Goal: Information Seeking & Learning: Check status

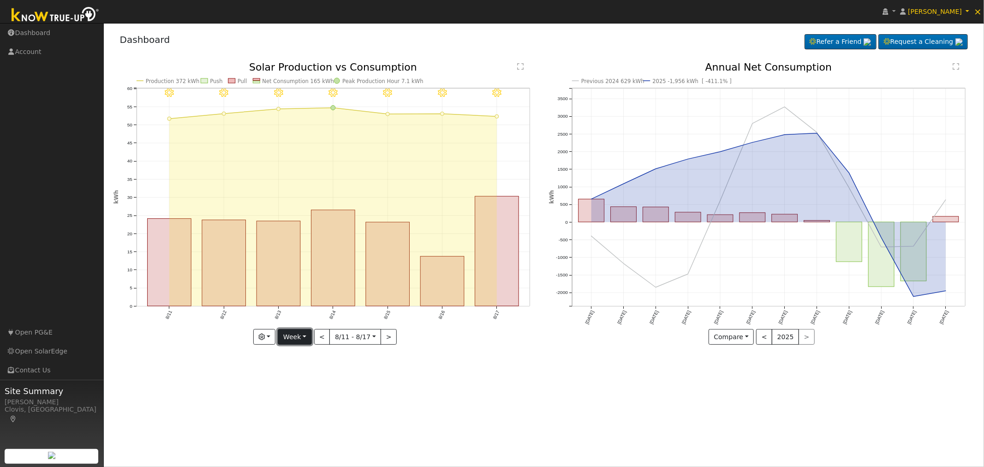
click at [301, 338] on button "Week" at bounding box center [295, 337] width 34 height 16
click at [307, 406] on link "Custom" at bounding box center [310, 407] width 64 height 13
click at [252, 339] on button "button" at bounding box center [240, 337] width 23 height 16
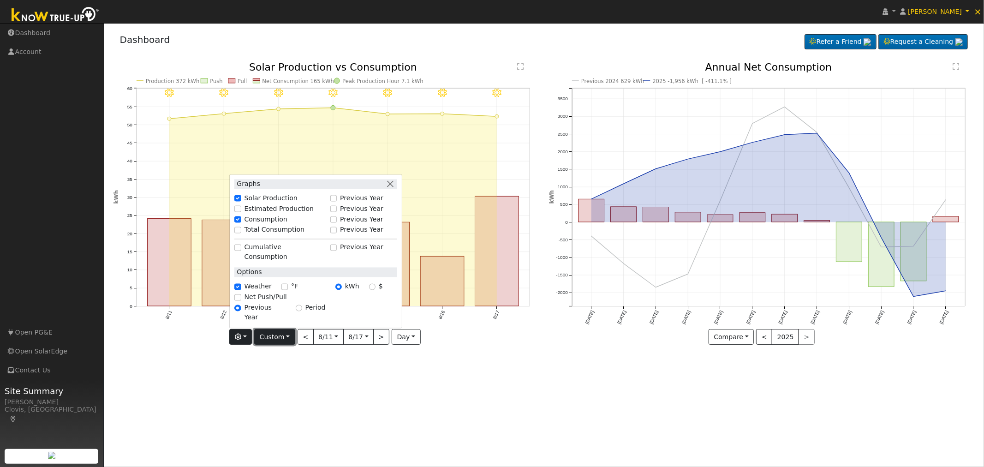
click at [285, 337] on button "Custom" at bounding box center [274, 337] width 41 height 16
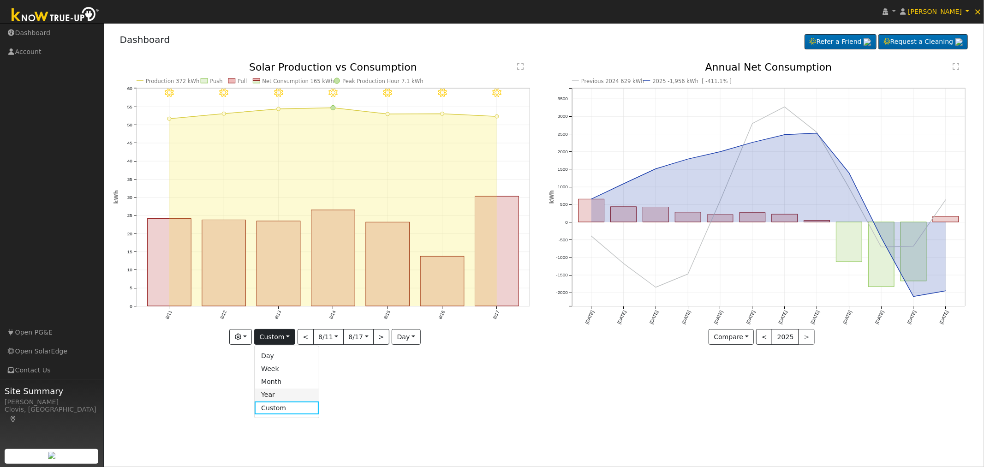
click at [276, 395] on link "Year" at bounding box center [287, 394] width 64 height 13
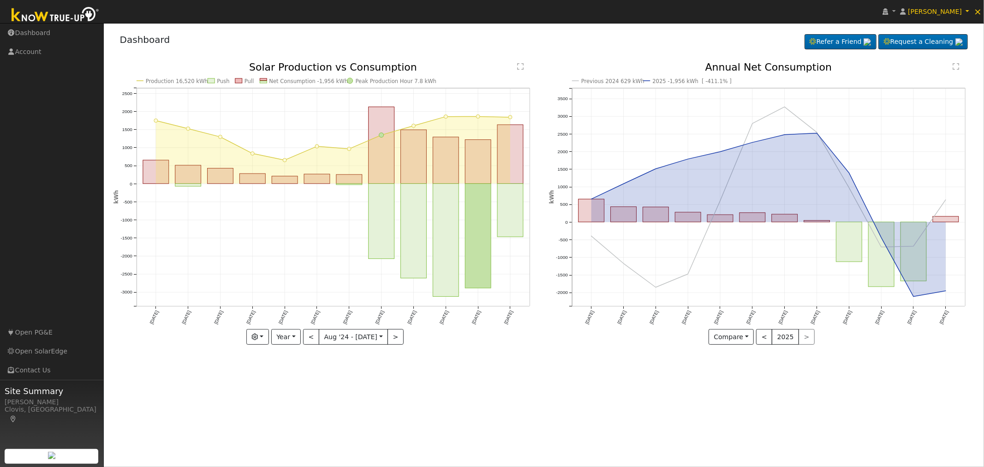
click at [298, 336] on div "Production 16,520 kWh Push Pull Net Consumption -1,956 kWh Peak Production Hour…" at bounding box center [326, 203] width 426 height 282
click at [299, 339] on button "Year" at bounding box center [286, 337] width 30 height 16
click at [293, 403] on link "Custom" at bounding box center [304, 407] width 64 height 13
select select "7"
click at [403, 339] on button "month" at bounding box center [406, 337] width 36 height 16
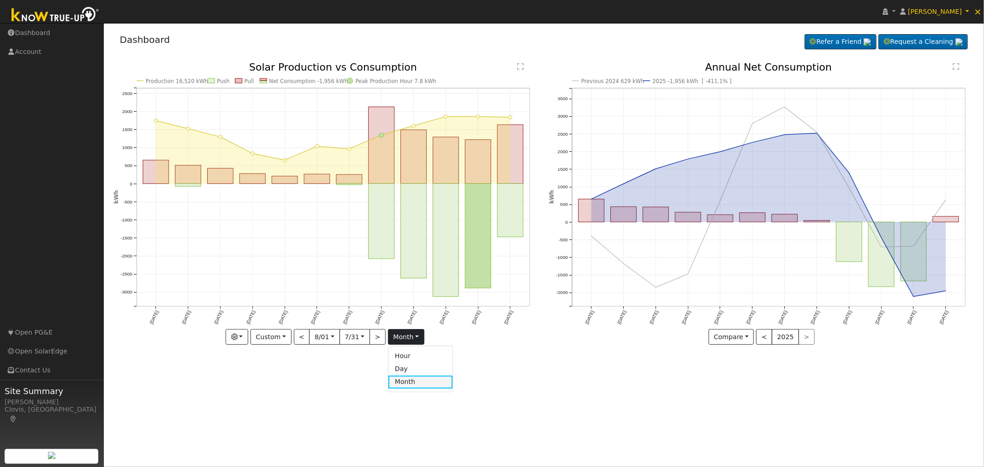
click at [406, 379] on link "Month" at bounding box center [420, 381] width 64 height 13
click at [327, 338] on input "[DATE]" at bounding box center [324, 336] width 30 height 15
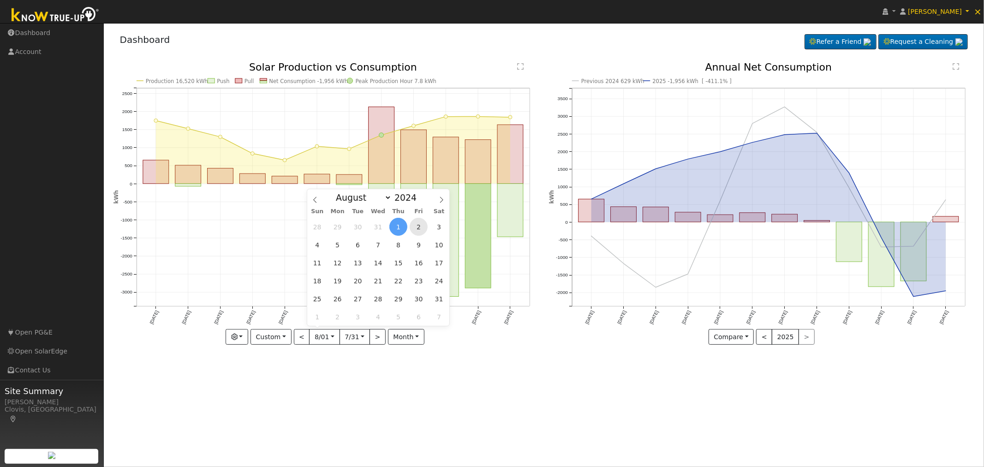
click at [420, 227] on span "2" at bounding box center [418, 227] width 18 height 18
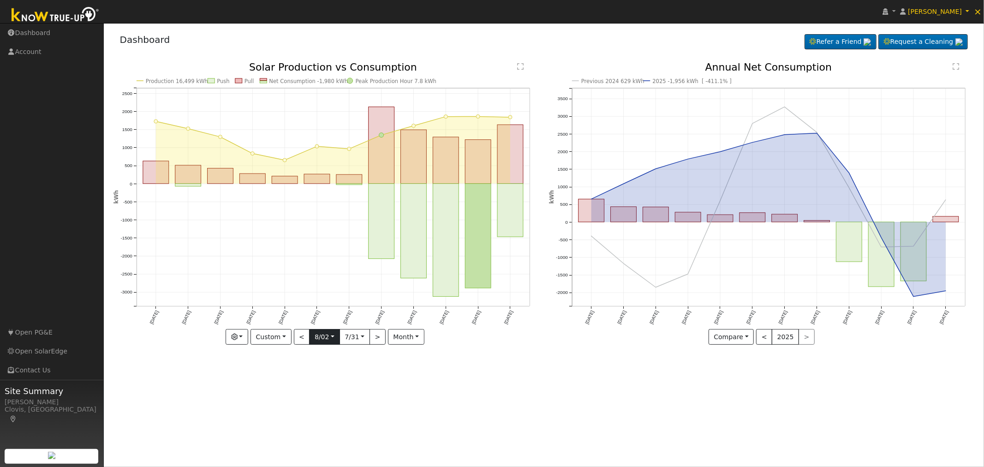
click at [332, 337] on input "[DATE]" at bounding box center [324, 336] width 30 height 15
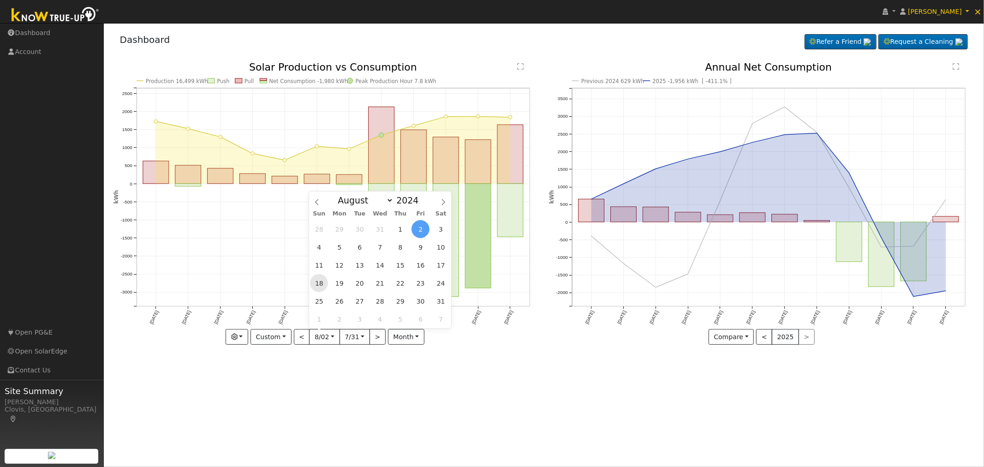
scroll to position [0, 0]
click at [322, 282] on span "18" at bounding box center [319, 283] width 18 height 18
type input "[DATE]"
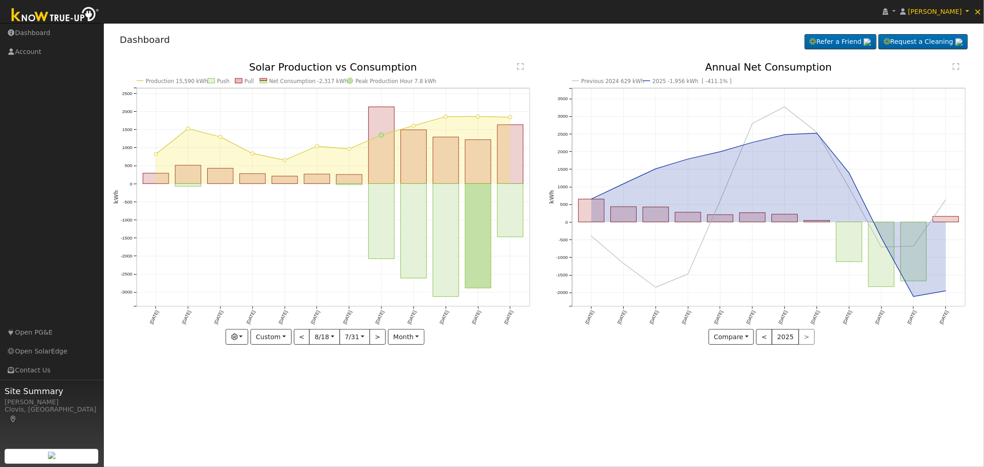
click at [367, 366] on div "User Profile First name Last name Email Email Notifications No Emails No Emails…" at bounding box center [544, 245] width 880 height 444
click at [362, 337] on input "[DATE]" at bounding box center [355, 336] width 30 height 15
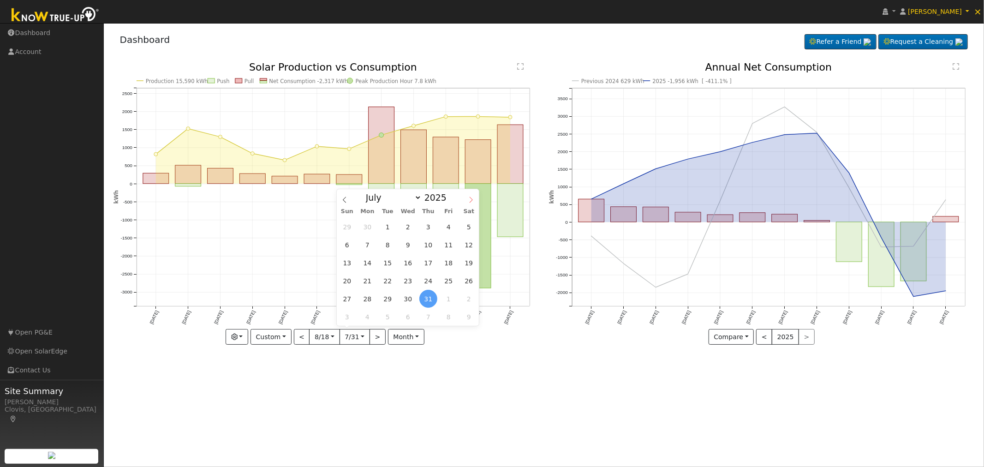
click at [469, 196] on span at bounding box center [471, 197] width 16 height 16
select select "7"
click at [347, 280] on span "17" at bounding box center [347, 281] width 18 height 18
type input "[DATE]"
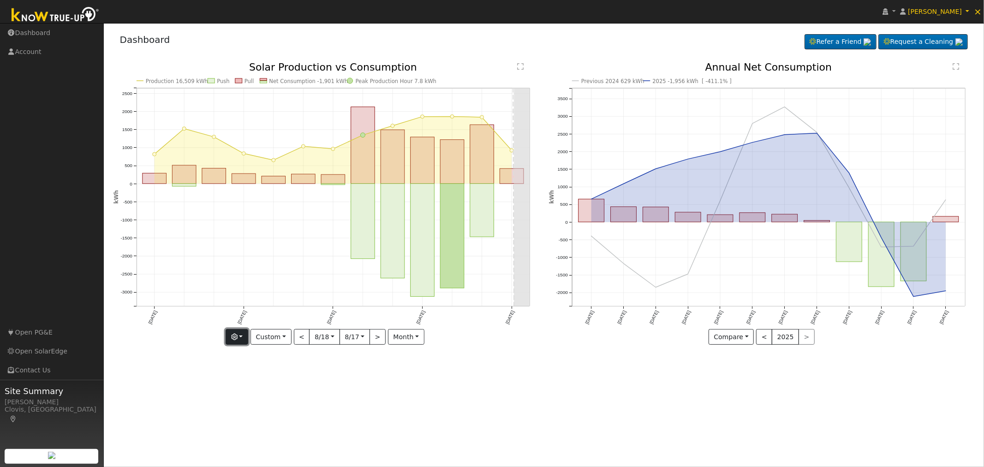
click at [245, 339] on button "button" at bounding box center [236, 337] width 23 height 16
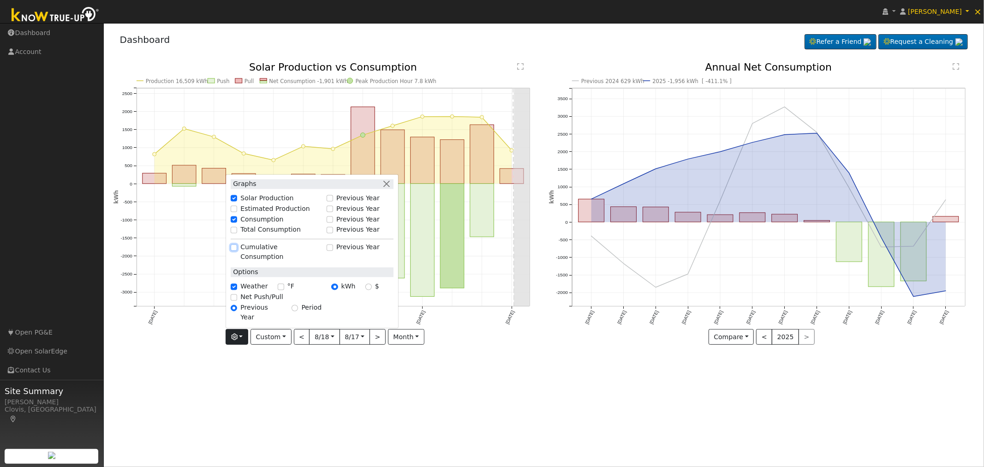
click at [237, 250] on input "Cumulative Consumption" at bounding box center [234, 247] width 6 height 6
checkbox input "true"
checkbox input "false"
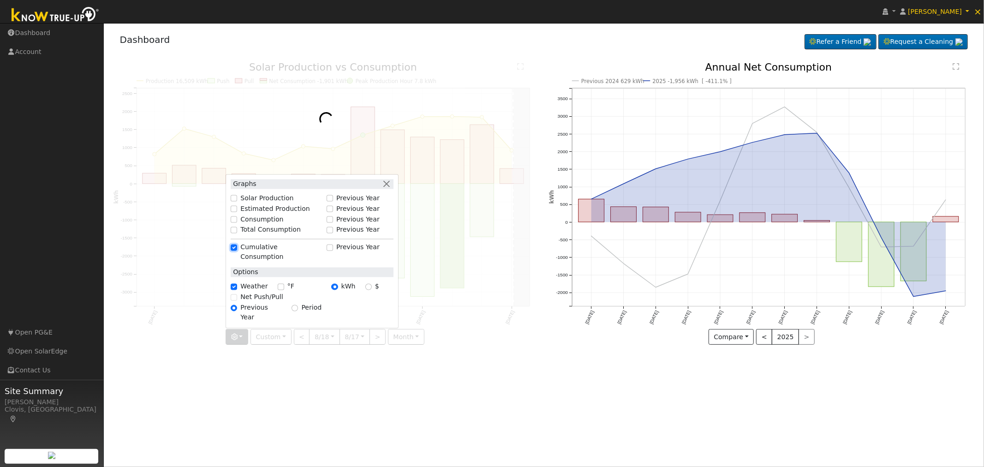
click at [237, 250] on input "Cumulative Consumption" at bounding box center [234, 247] width 6 height 6
checkbox input "false"
checkbox input "true"
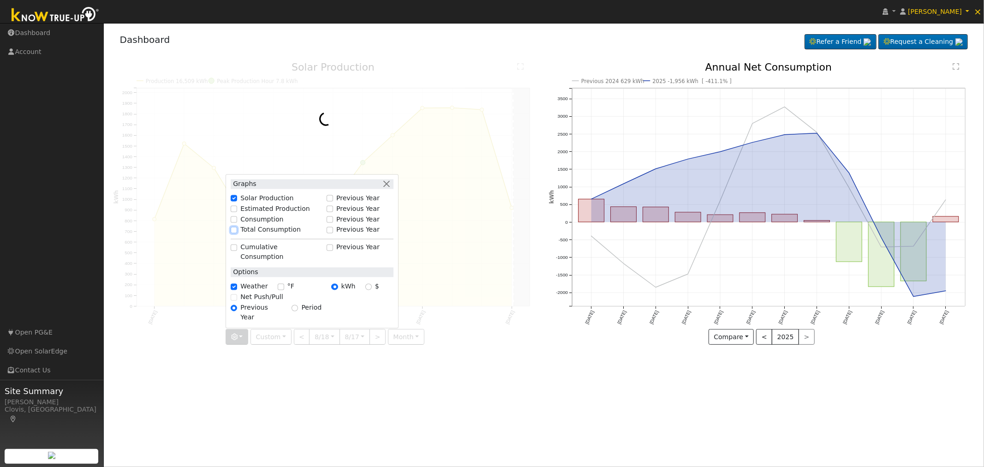
click at [237, 233] on input "Total Consumption" at bounding box center [234, 229] width 6 height 6
checkbox input "true"
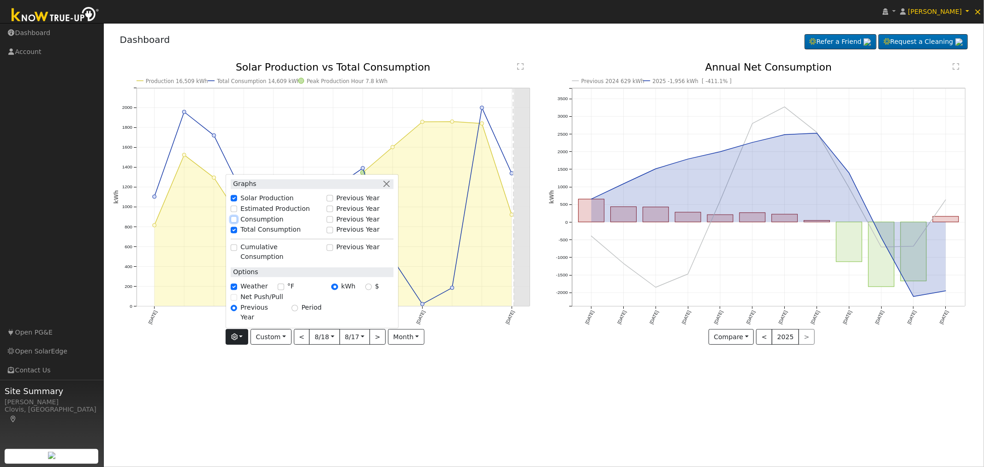
click at [237, 223] on input "Consumption" at bounding box center [234, 219] width 6 height 6
checkbox input "true"
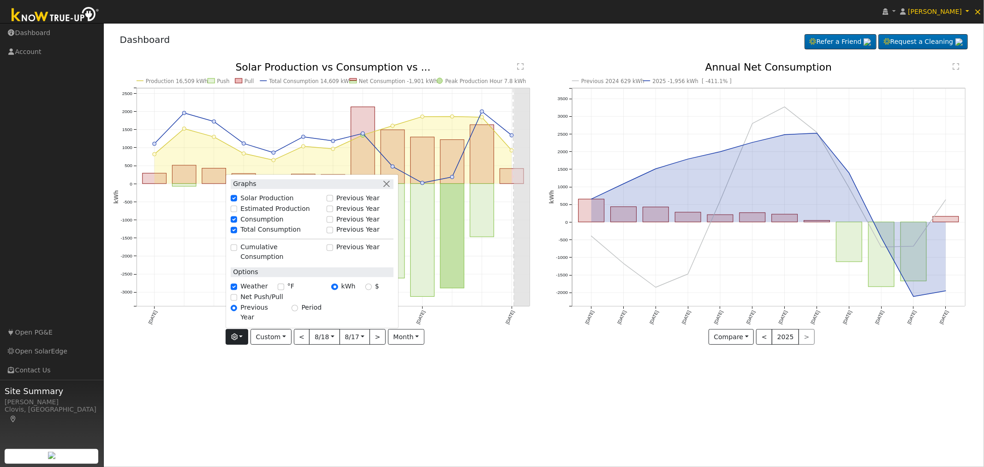
click at [420, 366] on div "User Profile First name Last name Email Email Notifications No Emails No Emails…" at bounding box center [544, 245] width 880 height 444
